Goal: Register for event/course

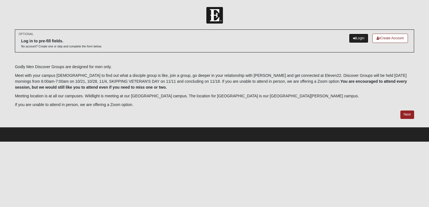
click at [356, 37] on link "Login" at bounding box center [358, 38] width 19 height 9
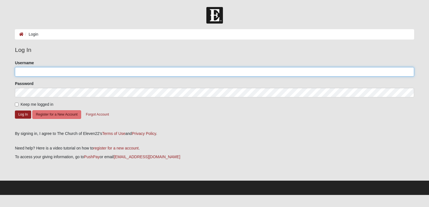
drag, startPoint x: 27, startPoint y: 73, endPoint x: 30, endPoint y: 73, distance: 2.9
click at [29, 73] on input "Username" at bounding box center [214, 72] width 399 height 10
type input "mgstyers@gmail.com"
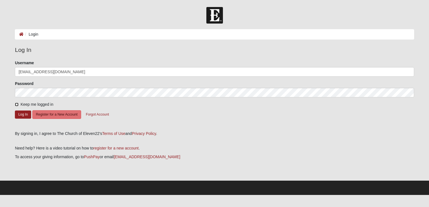
click at [18, 104] on input "Keep me logged in" at bounding box center [17, 105] width 4 height 4
checkbox input "true"
click at [22, 116] on button "Log In" at bounding box center [23, 115] width 16 height 8
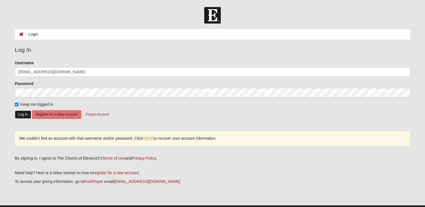
click at [28, 114] on button "Log In" at bounding box center [23, 115] width 16 height 8
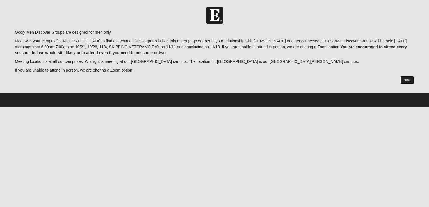
click at [408, 80] on link "Next" at bounding box center [408, 80] width 14 height 8
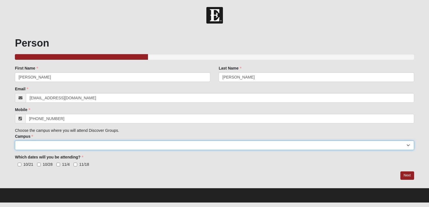
click at [24, 145] on select "Arlington Baymeadows College Park Orlando (Coming Soon) Eleven22 Online Fleming…" at bounding box center [214, 146] width 399 height 10
select select "3"
click at [15, 141] on select "Arlington Baymeadows College Park Orlando (Coming Soon) Eleven22 Online Fleming…" at bounding box center [214, 146] width 399 height 10
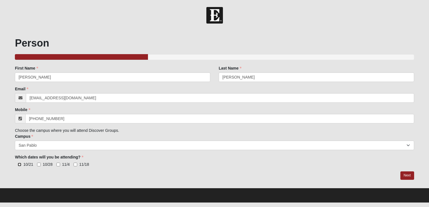
click at [20, 165] on input "10/21" at bounding box center [20, 165] width 4 height 4
checkbox input "true"
click at [38, 165] on input "10/28" at bounding box center [39, 165] width 4 height 4
checkbox input "true"
click at [57, 164] on input "11/4" at bounding box center [58, 165] width 4 height 4
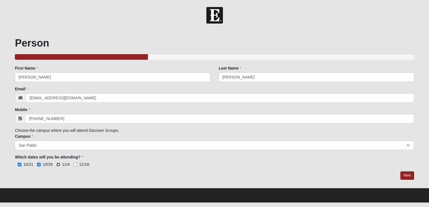
checkbox input "true"
click at [75, 165] on input "11/18" at bounding box center [76, 165] width 4 height 4
checkbox input "true"
click at [405, 176] on link "Next" at bounding box center [408, 176] width 14 height 8
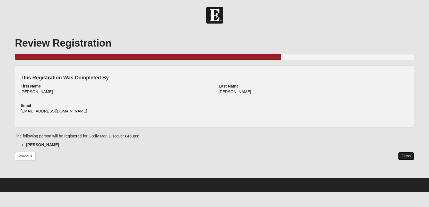
click at [408, 156] on link "Finish" at bounding box center [406, 156] width 16 height 8
